Goal: Task Accomplishment & Management: Manage account settings

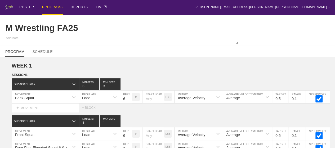
click at [49, 7] on div "PROGRAMS" at bounding box center [52, 7] width 21 height 15
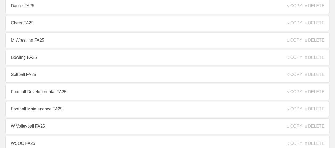
scroll to position [132, 0]
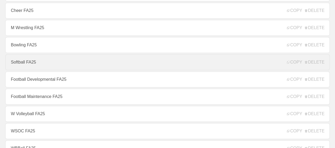
click at [30, 64] on link "Softball FA25" at bounding box center [167, 62] width 324 height 16
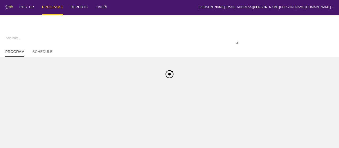
type textarea "x"
type input "Softball FA25"
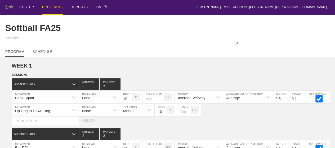
click at [52, 7] on div "PROGRAMS" at bounding box center [52, 7] width 21 height 15
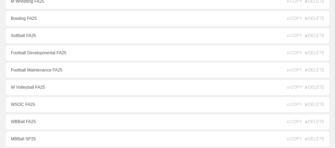
scroll to position [185, 0]
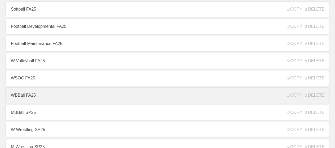
click at [28, 99] on link "WBBall FA25" at bounding box center [167, 95] width 324 height 16
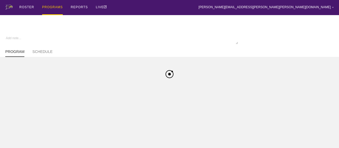
type textarea "x"
type input "WBBall FA25"
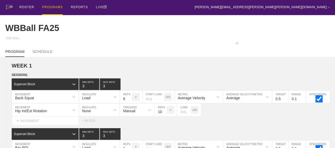
click at [52, 6] on div "PROGRAMS" at bounding box center [52, 7] width 21 height 15
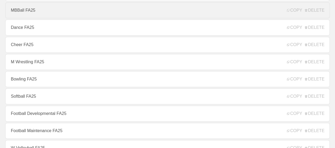
scroll to position [106, 0]
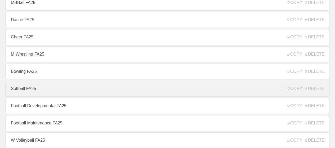
click at [28, 90] on link "Softball FA25" at bounding box center [167, 89] width 324 height 16
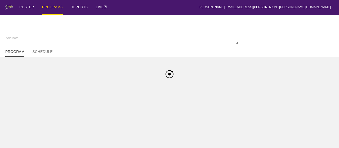
type textarea "x"
type input "Softball FA25"
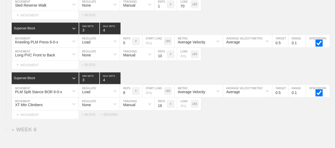
scroll to position [2373, 0]
